Goal: Transaction & Acquisition: Purchase product/service

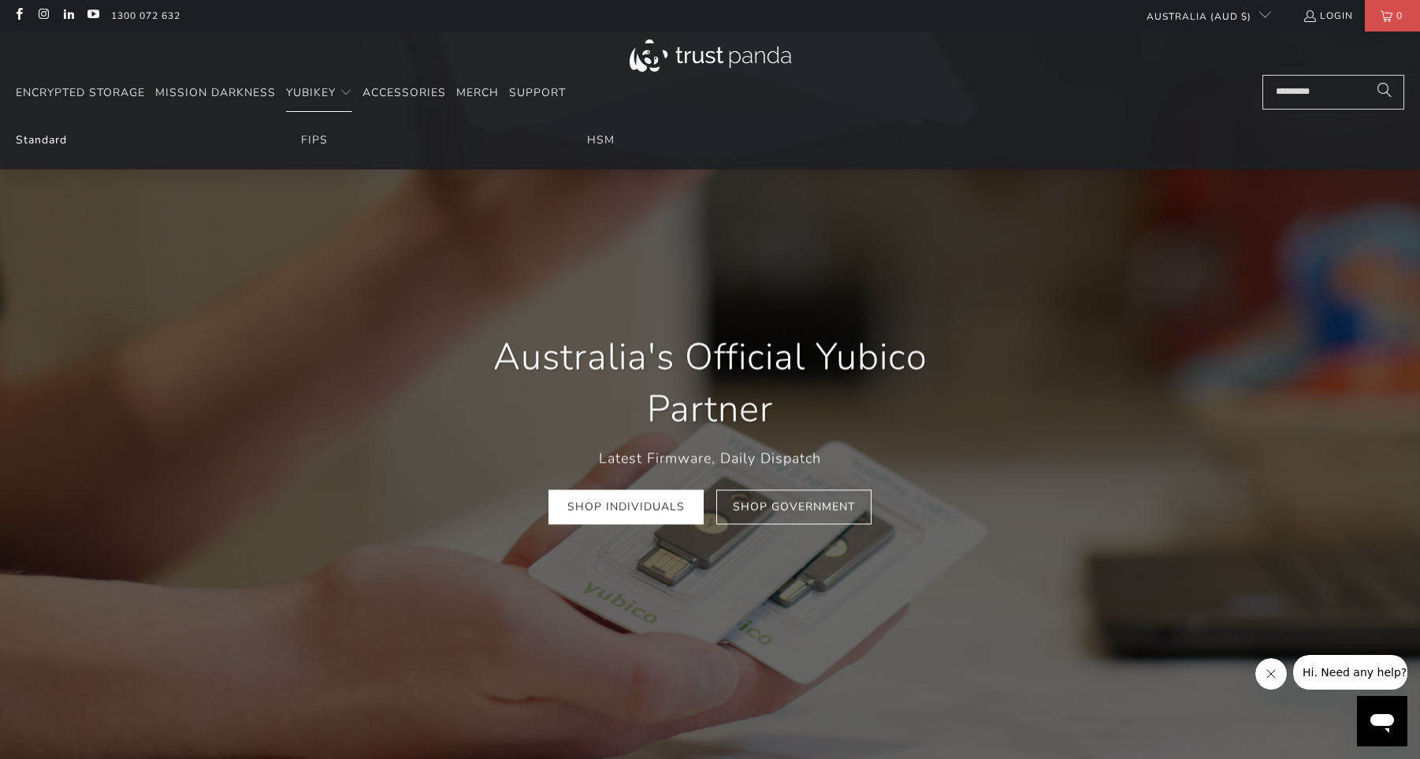
click at [28, 140] on link "Standard" at bounding box center [41, 139] width 51 height 15
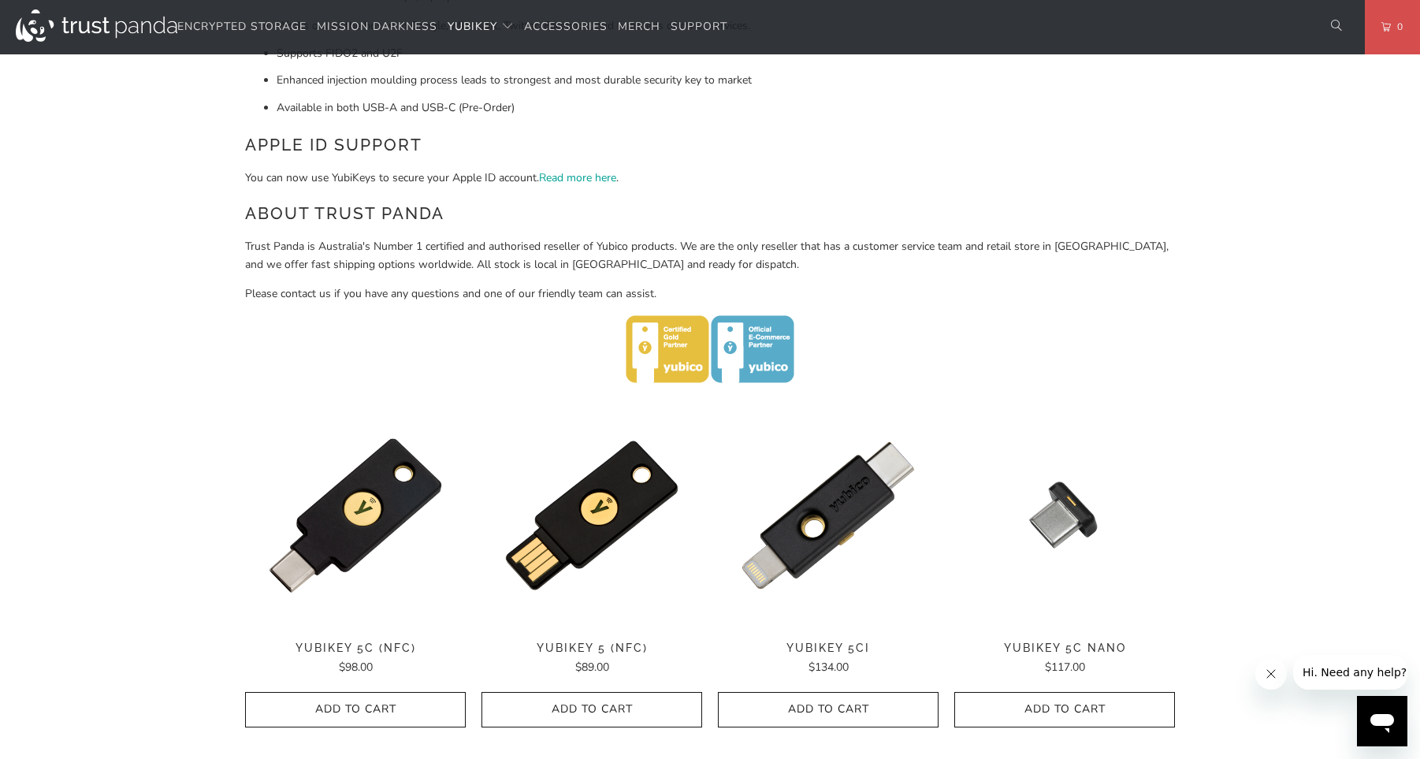
scroll to position [397, 0]
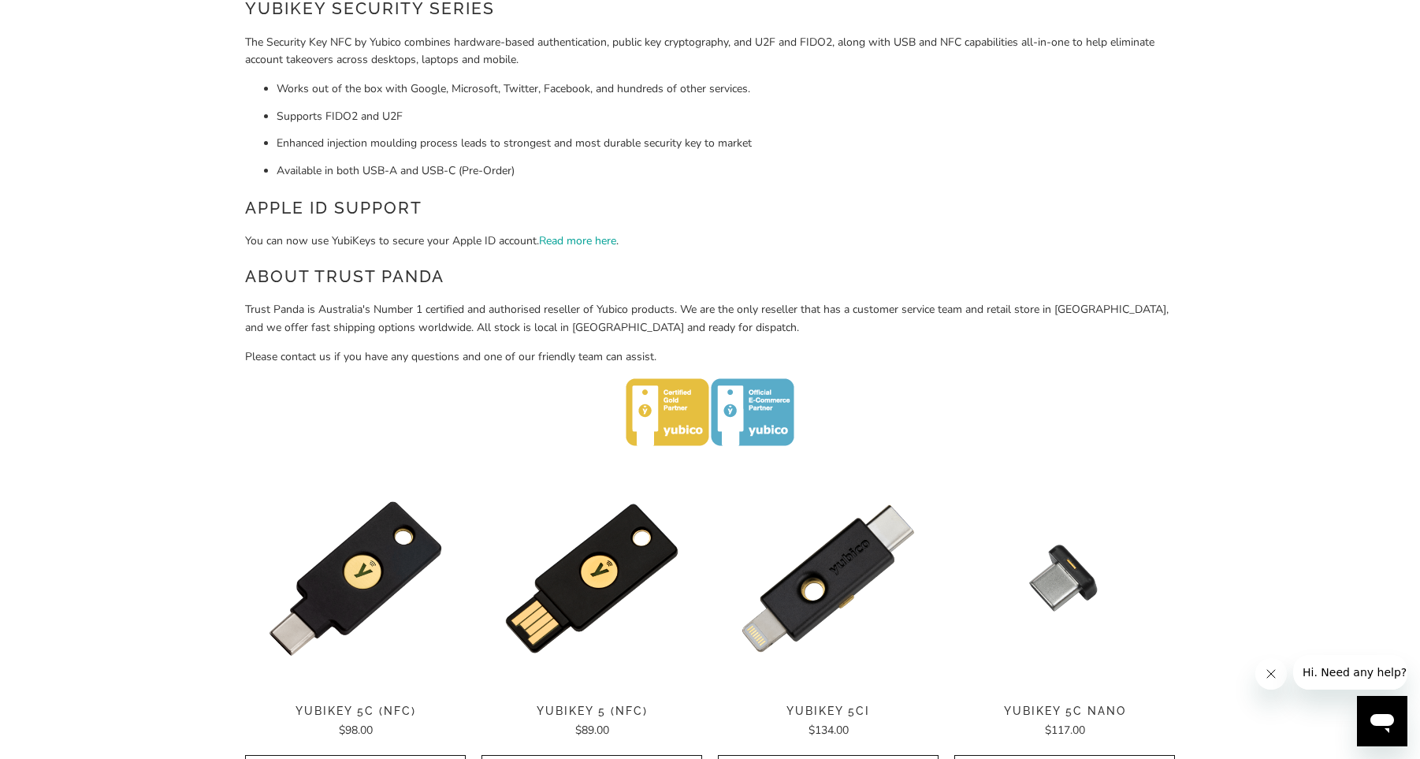
drag, startPoint x: 796, startPoint y: 430, endPoint x: 811, endPoint y: 420, distance: 18.1
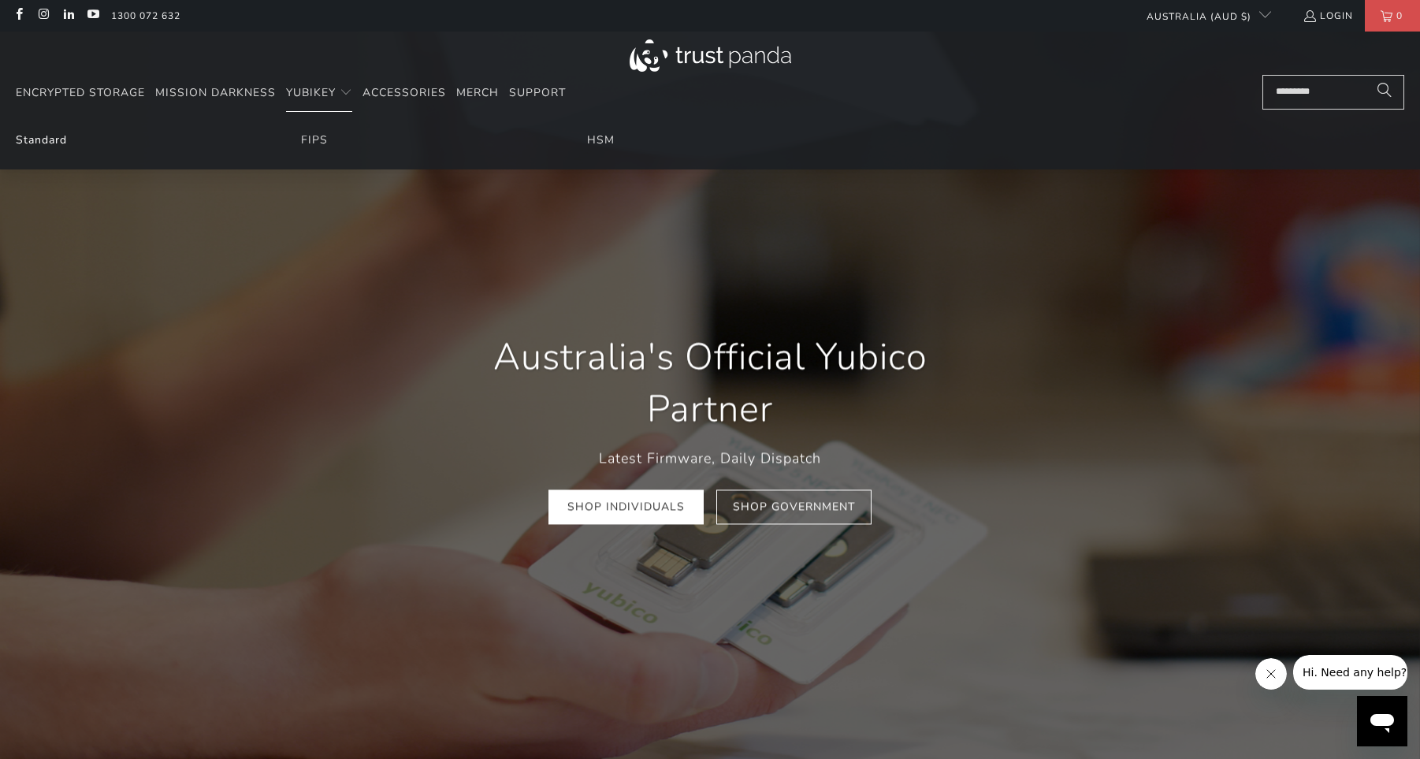
click at [51, 138] on link "Standard" at bounding box center [41, 139] width 51 height 15
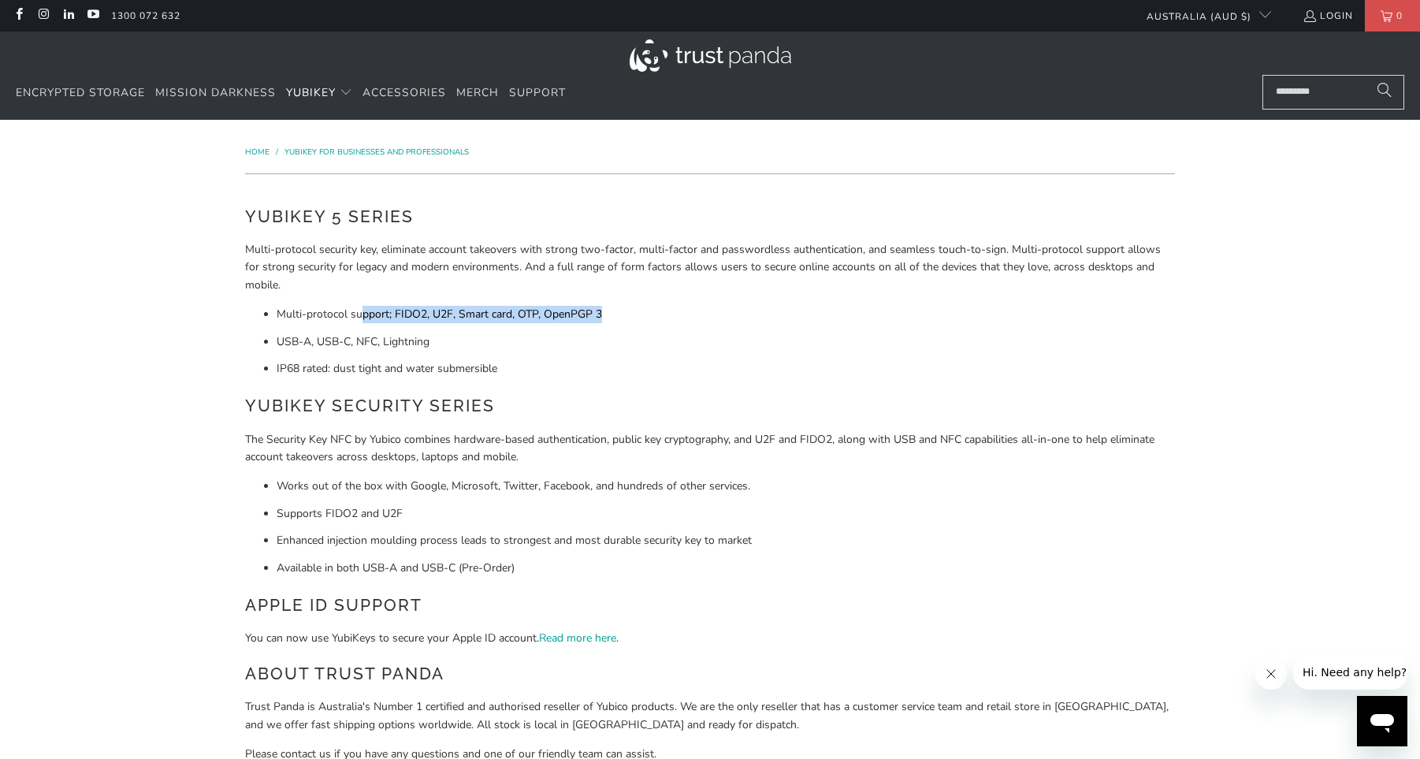
drag, startPoint x: 360, startPoint y: 317, endPoint x: 609, endPoint y: 321, distance: 249.1
click at [612, 318] on li "Multi-protocol support; FIDO2, U2F, Smart card, OTP, OpenPGP 3" at bounding box center [726, 314] width 899 height 17
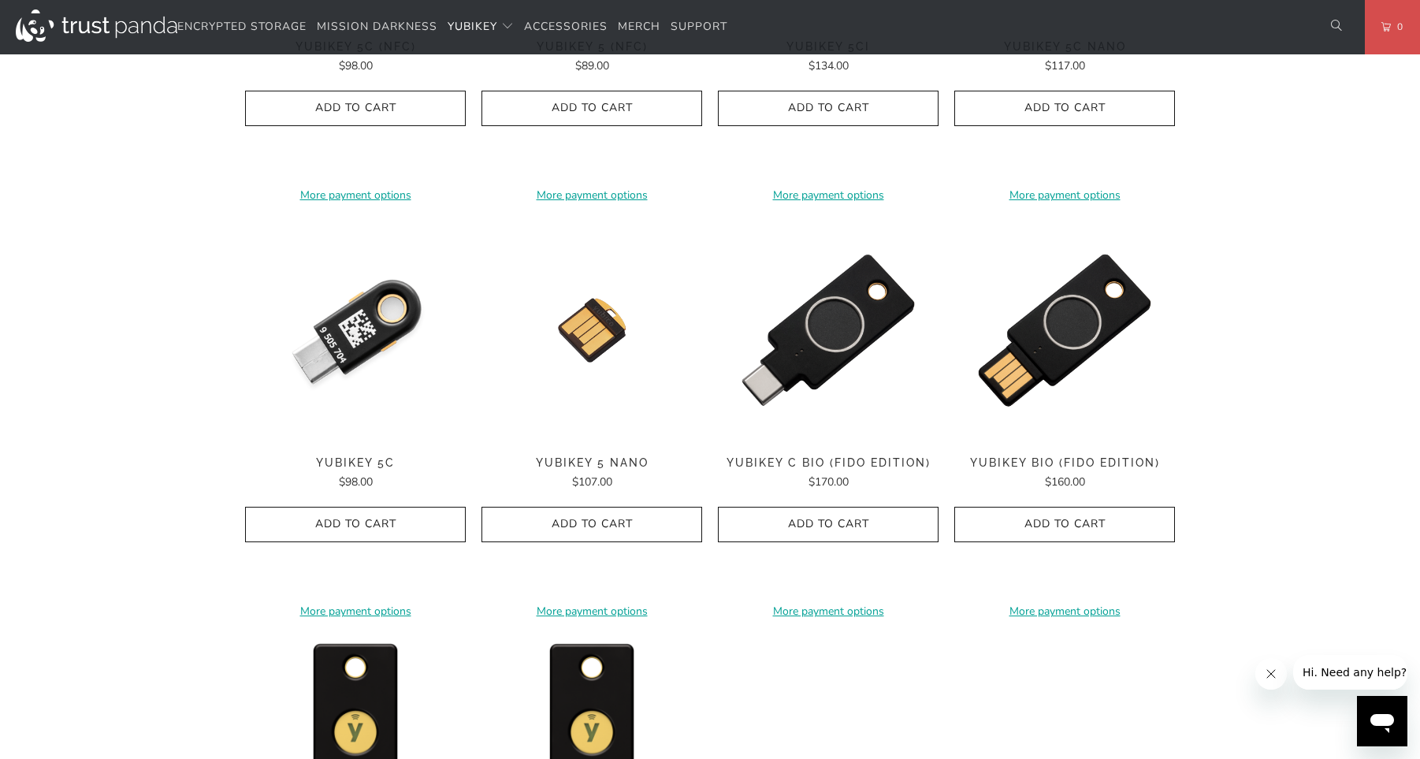
scroll to position [728, 0]
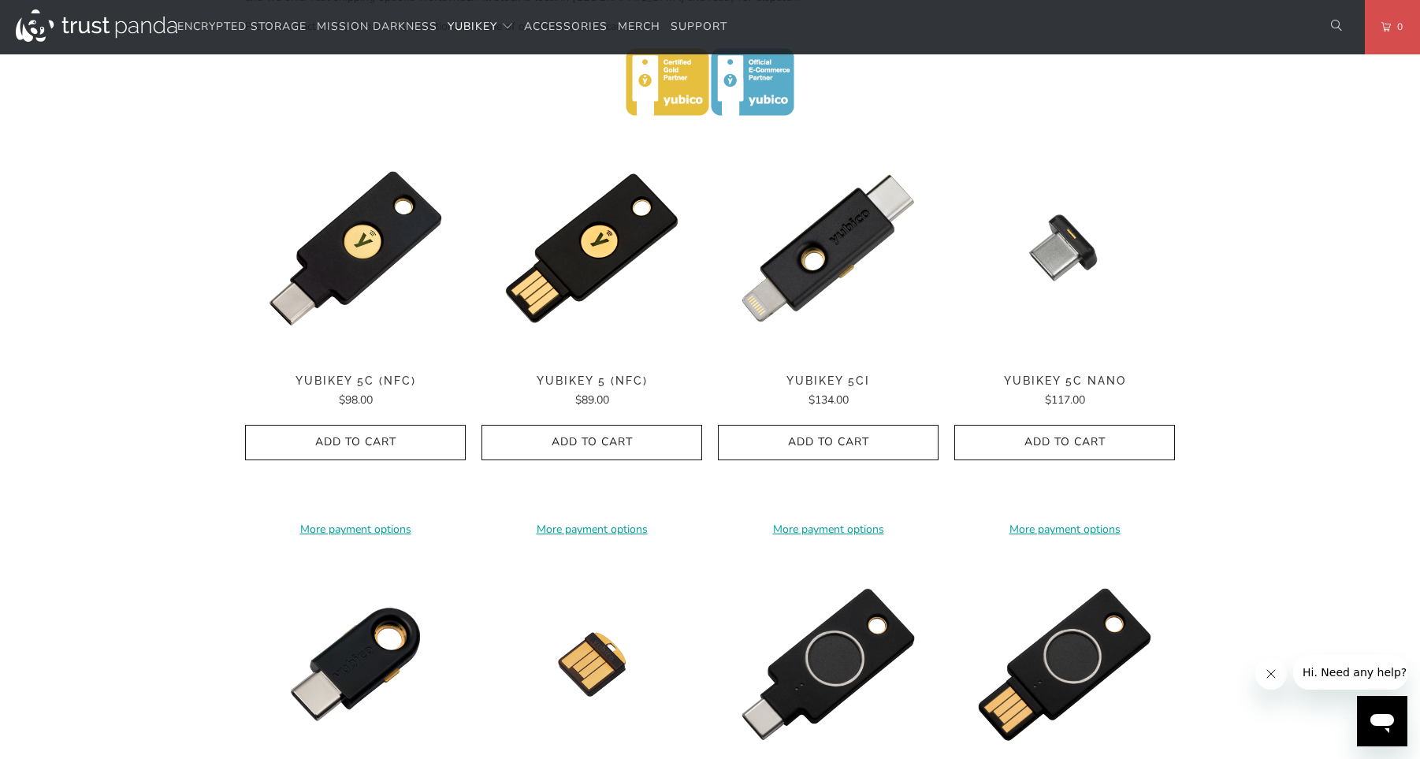
click at [389, 385] on span "YubiKey 5C (NFC)" at bounding box center [355, 380] width 221 height 13
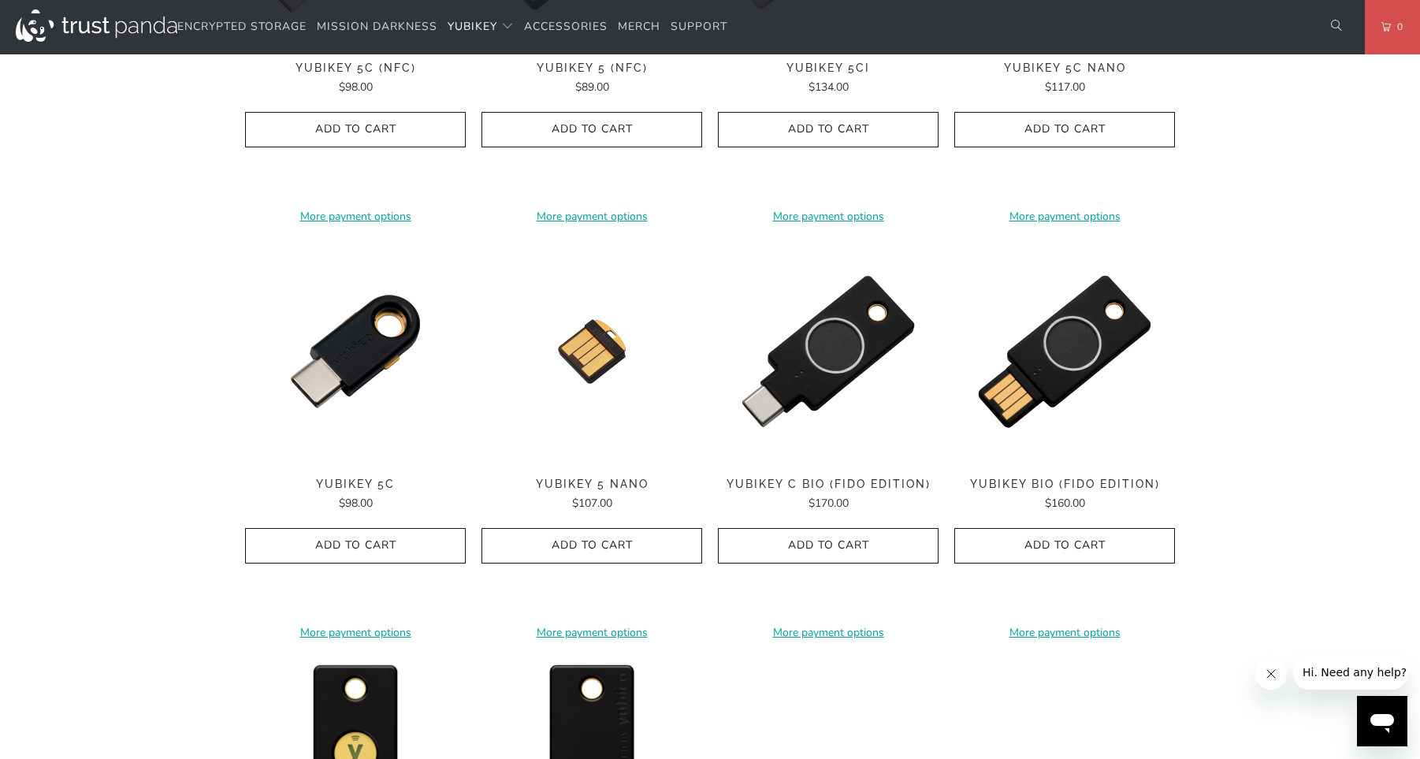
scroll to position [1505, 0]
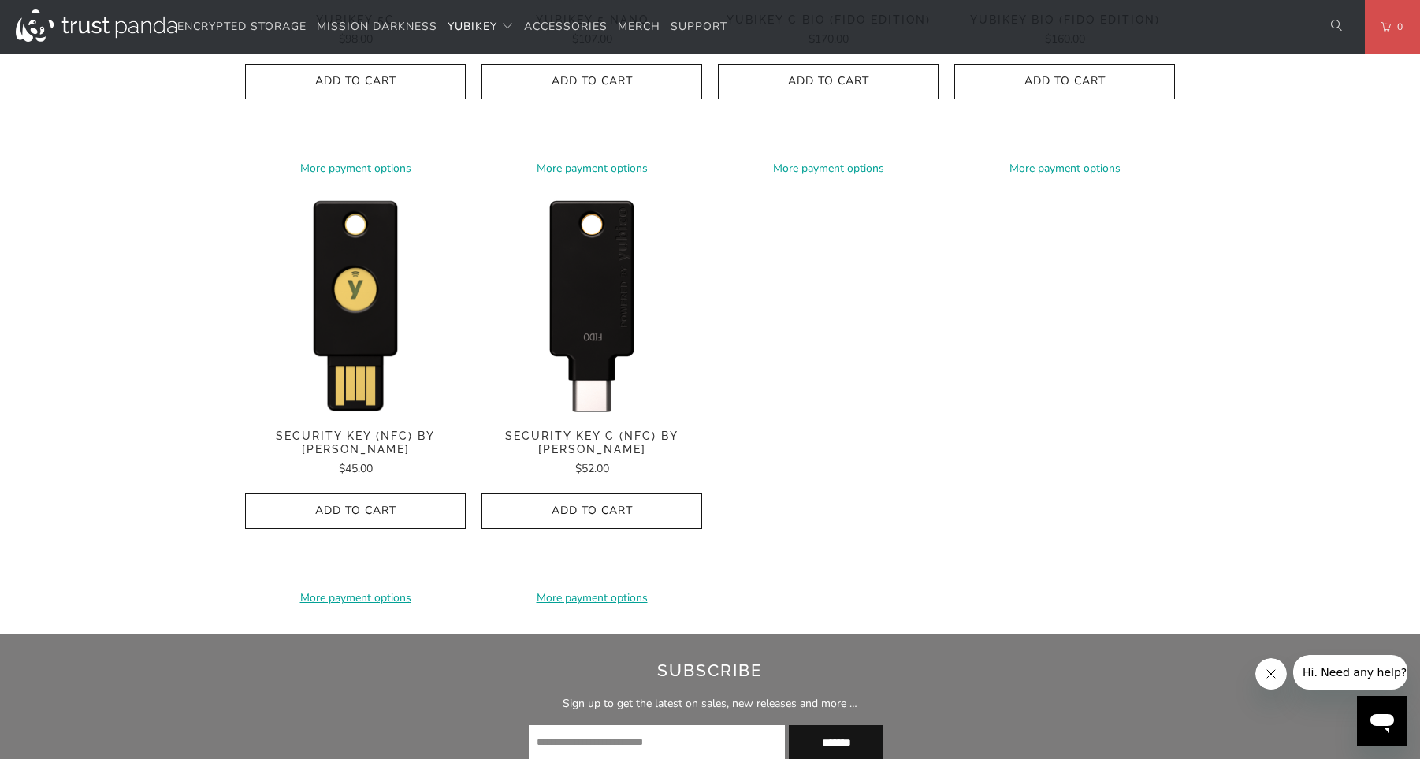
click at [612, 310] on img at bounding box center [592, 303] width 221 height 221
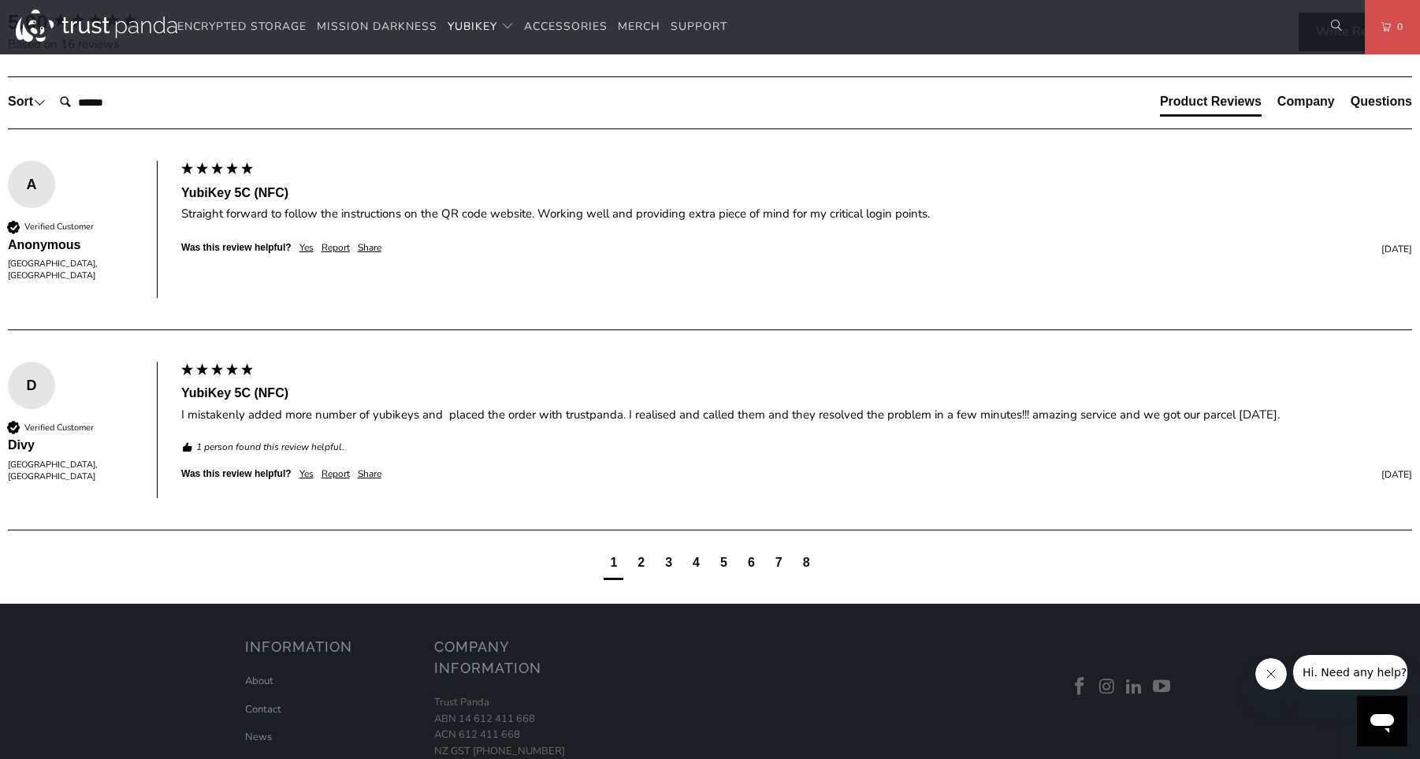
scroll to position [991, 0]
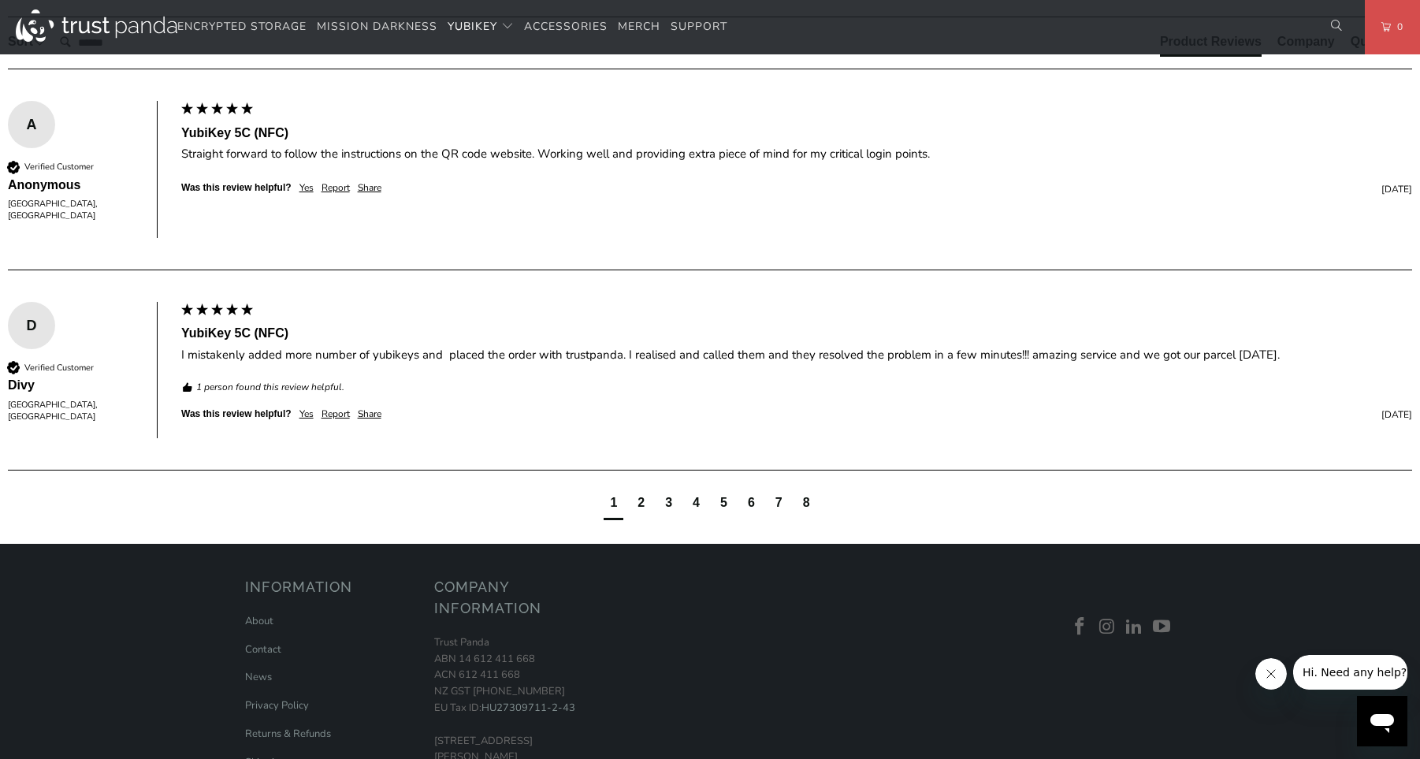
drag, startPoint x: 291, startPoint y: 339, endPoint x: 330, endPoint y: 341, distance: 39.4
click at [0, 0] on p "SIMPLE - Most effective way to protect against account takeovers EASY - Intuiti…" at bounding box center [0, 0] width 0 height 0
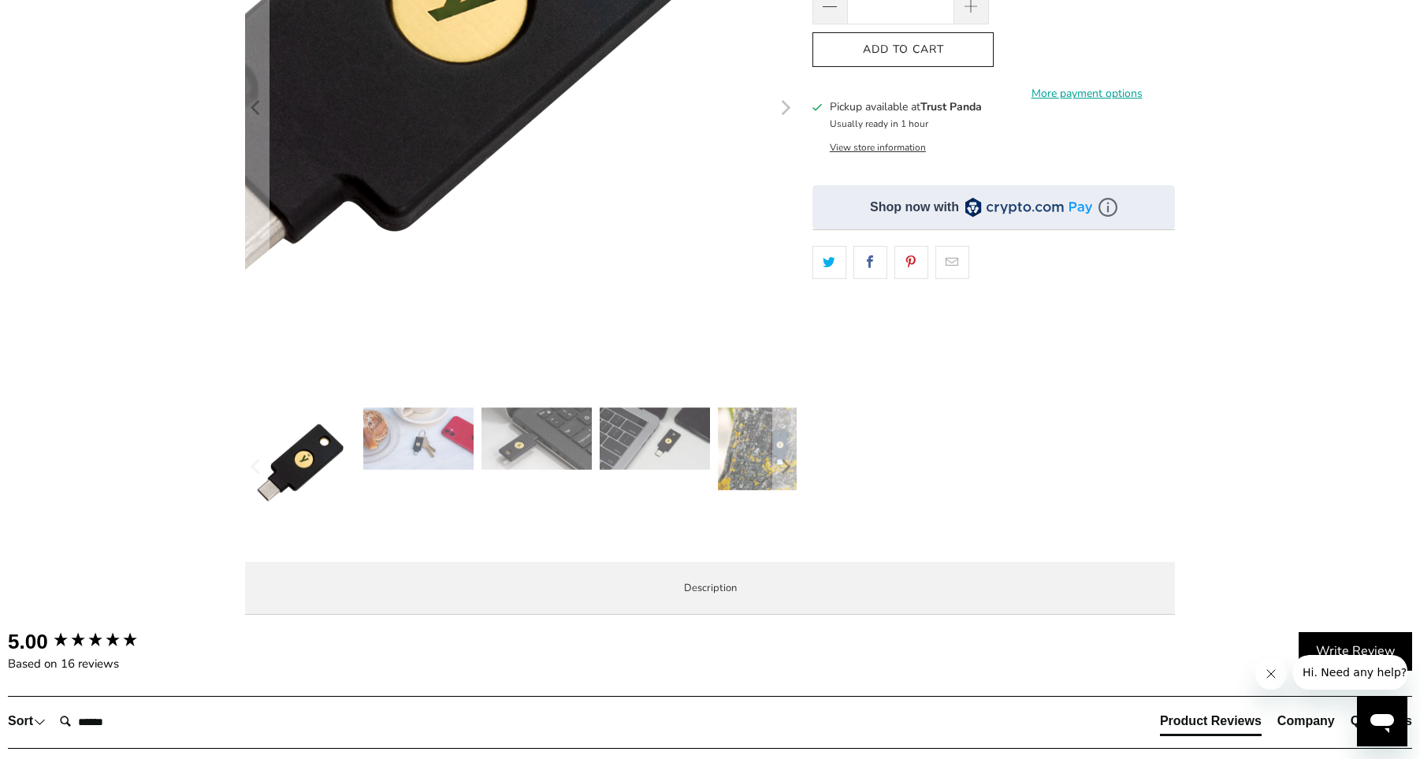
scroll to position [422, 0]
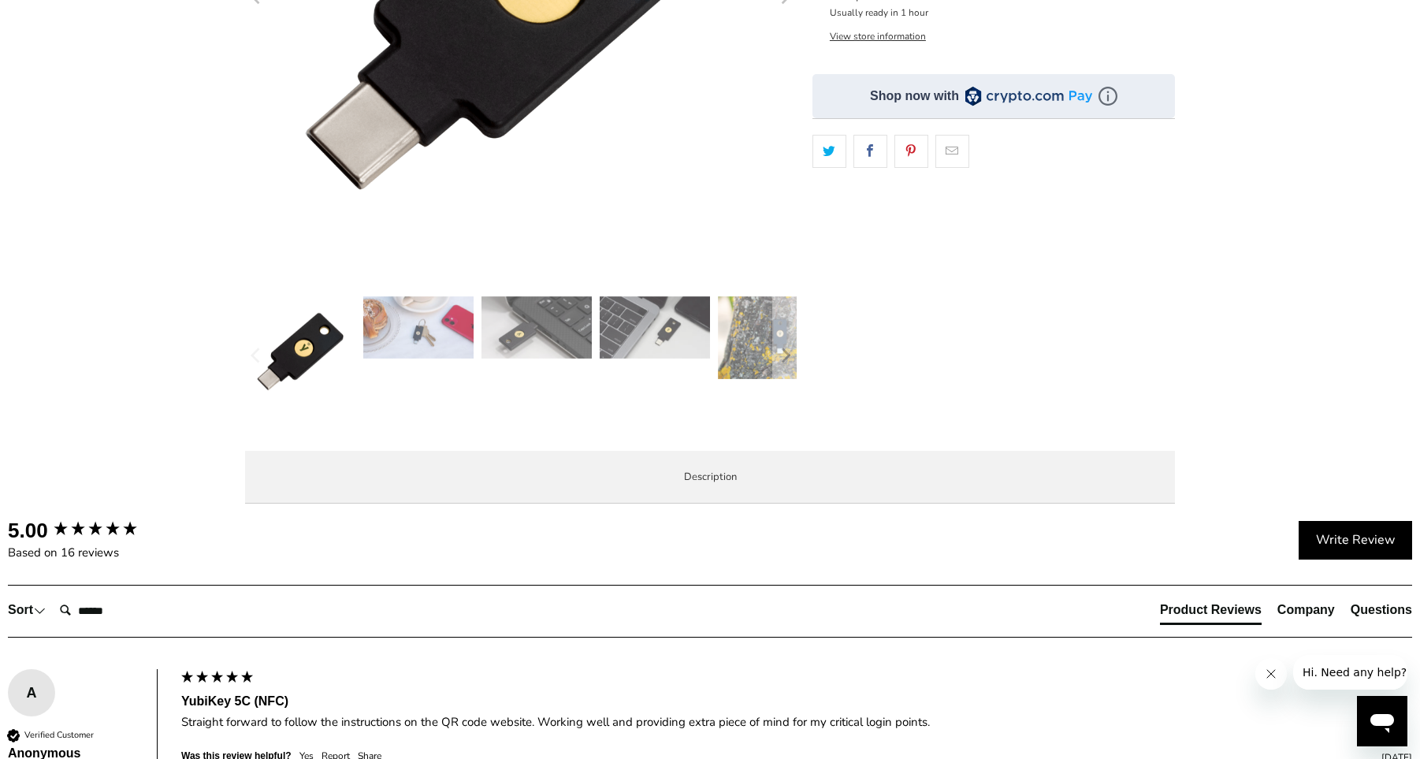
click at [874, 40] on button "View store information" at bounding box center [878, 36] width 96 height 13
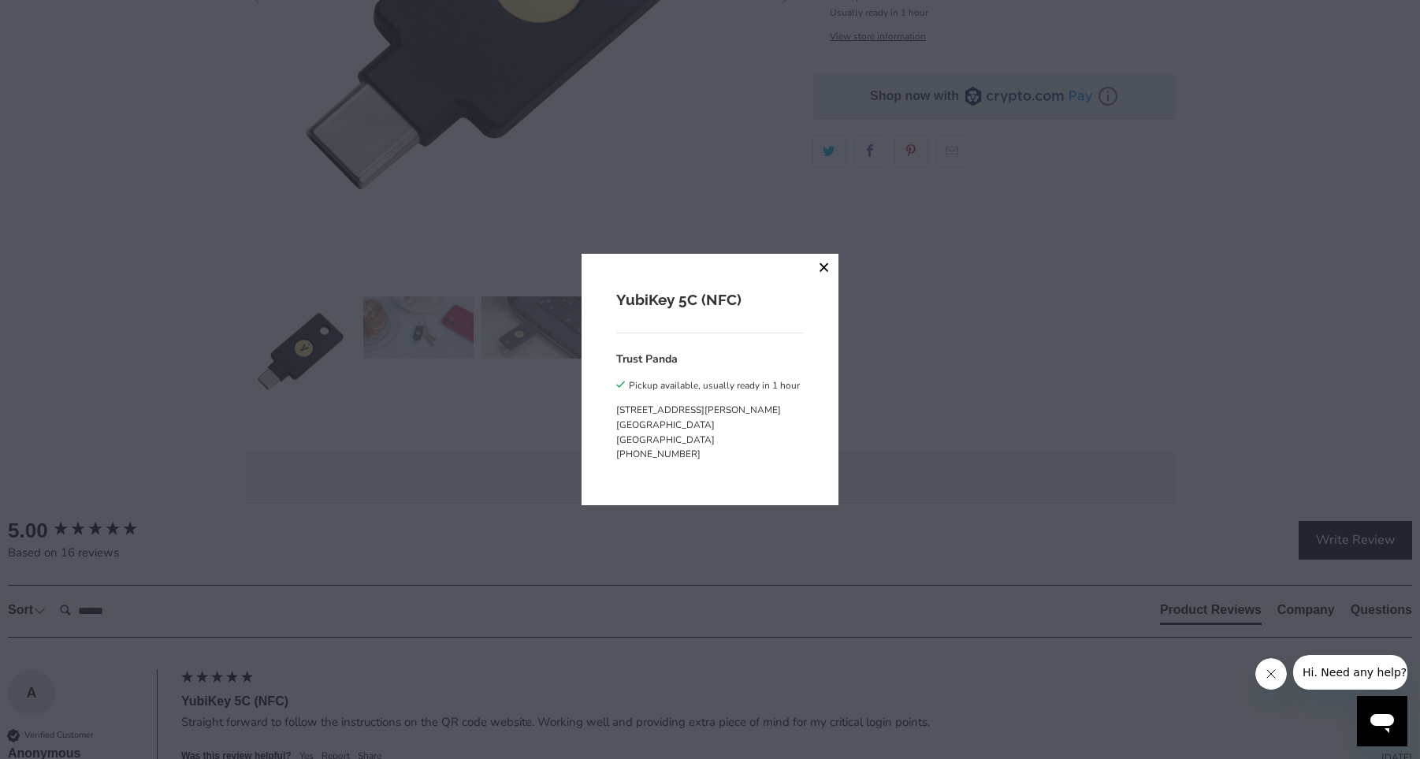
click at [826, 271] on button "close" at bounding box center [824, 268] width 28 height 28
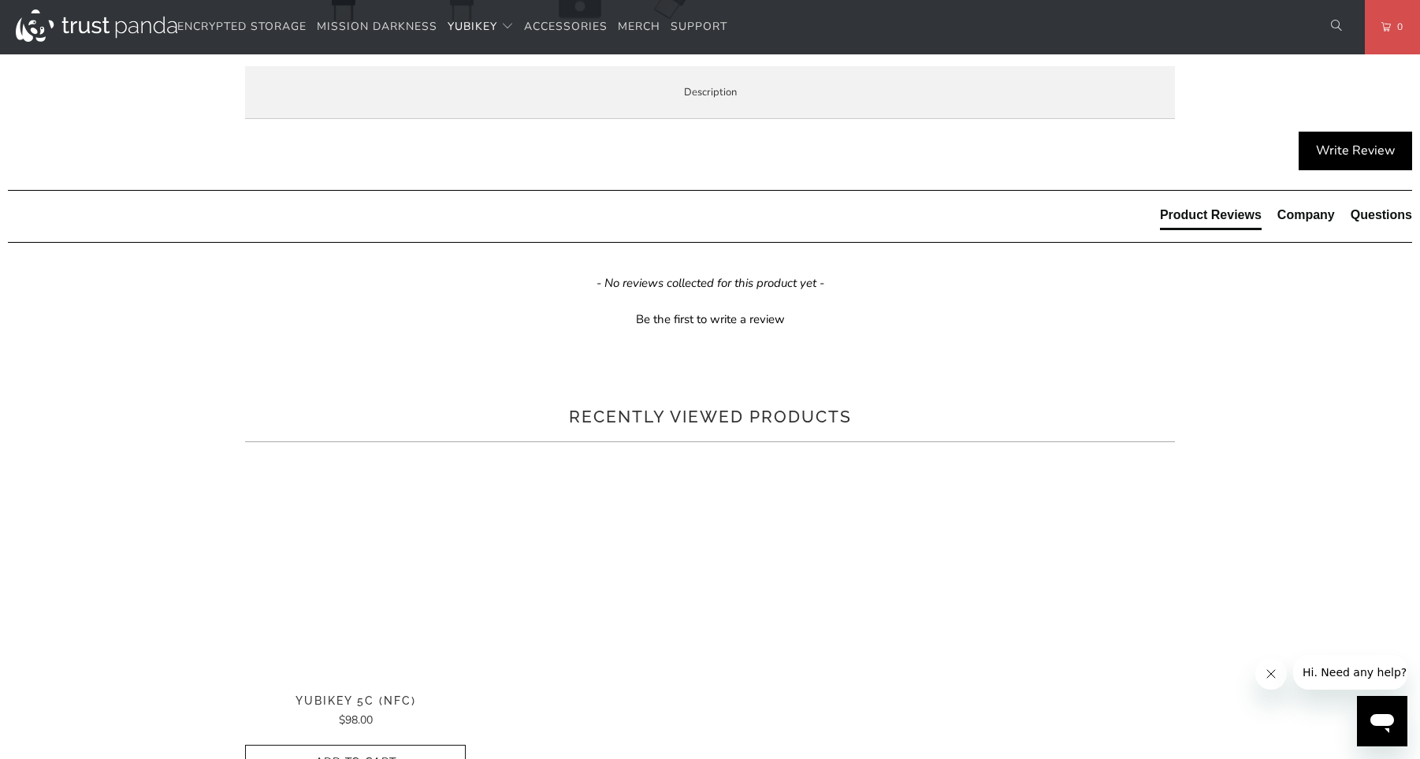
scroll to position [862, 0]
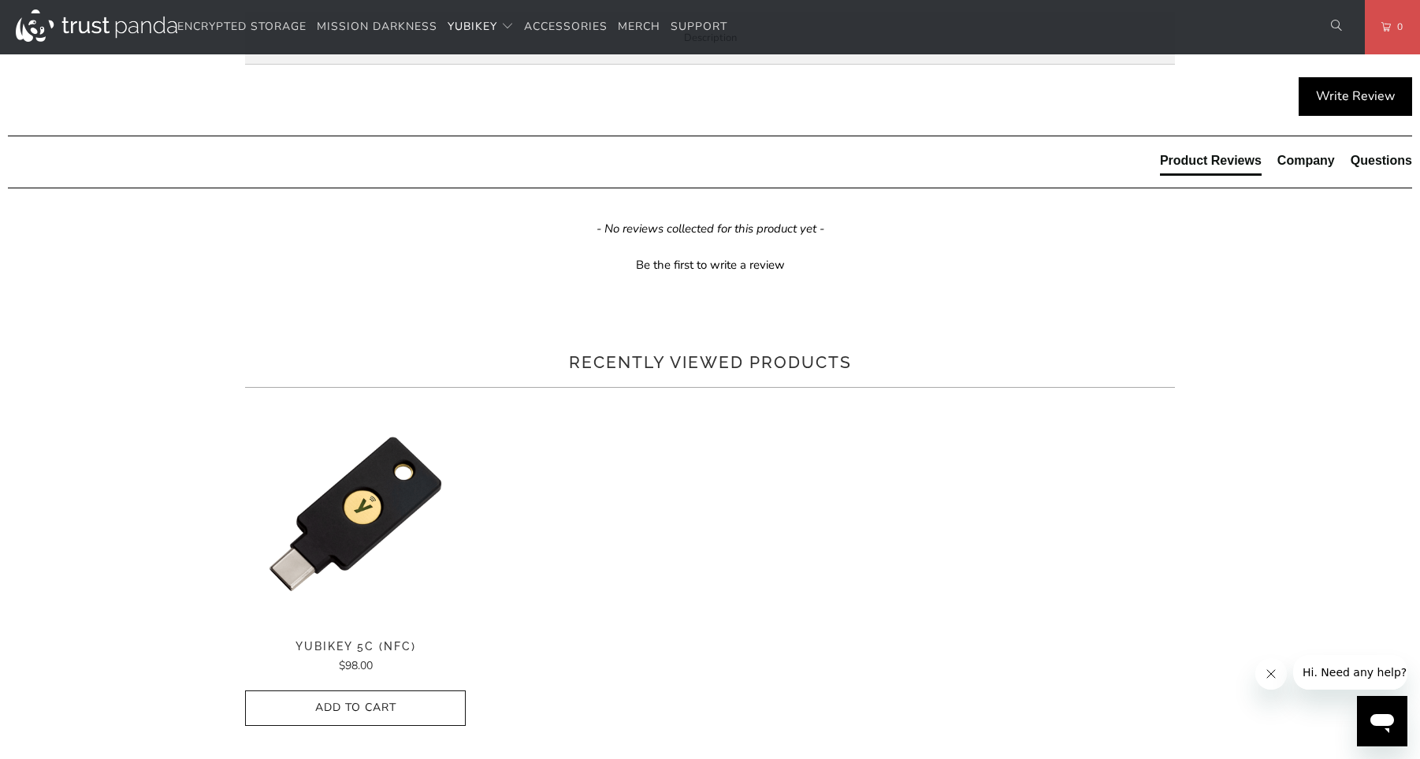
drag, startPoint x: 337, startPoint y: 409, endPoint x: 899, endPoint y: 405, distance: 562.8
click at [0, 0] on span "The Security Key C NFC by [PERSON_NAME] does not work with LastPass or Yubico A…" at bounding box center [0, 0] width 0 height 0
drag, startPoint x: 560, startPoint y: 423, endPoint x: 550, endPoint y: 426, distance: 10.7
